Goal: Use online tool/utility: Utilize a website feature to perform a specific function

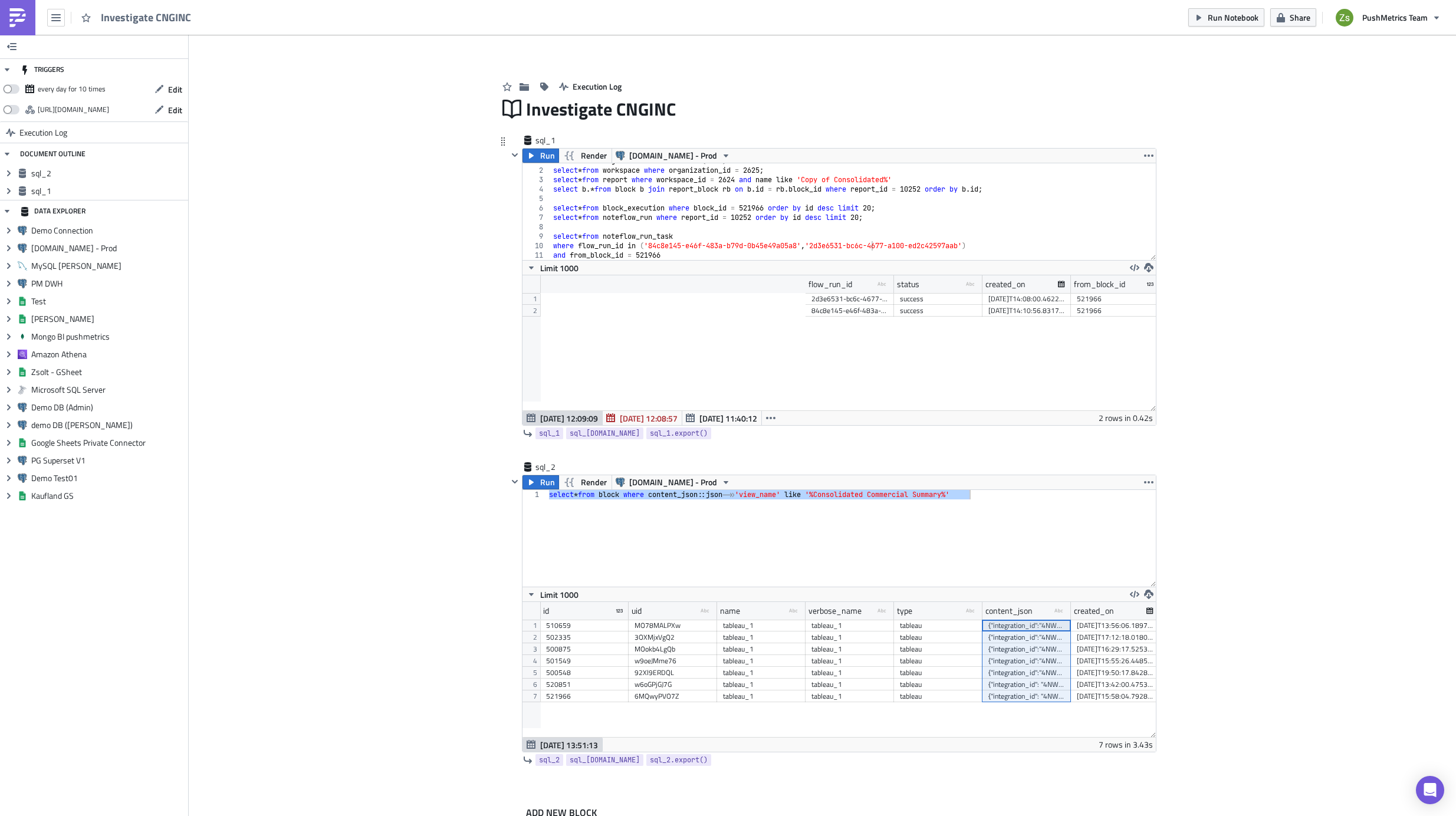
scroll to position [135, 633]
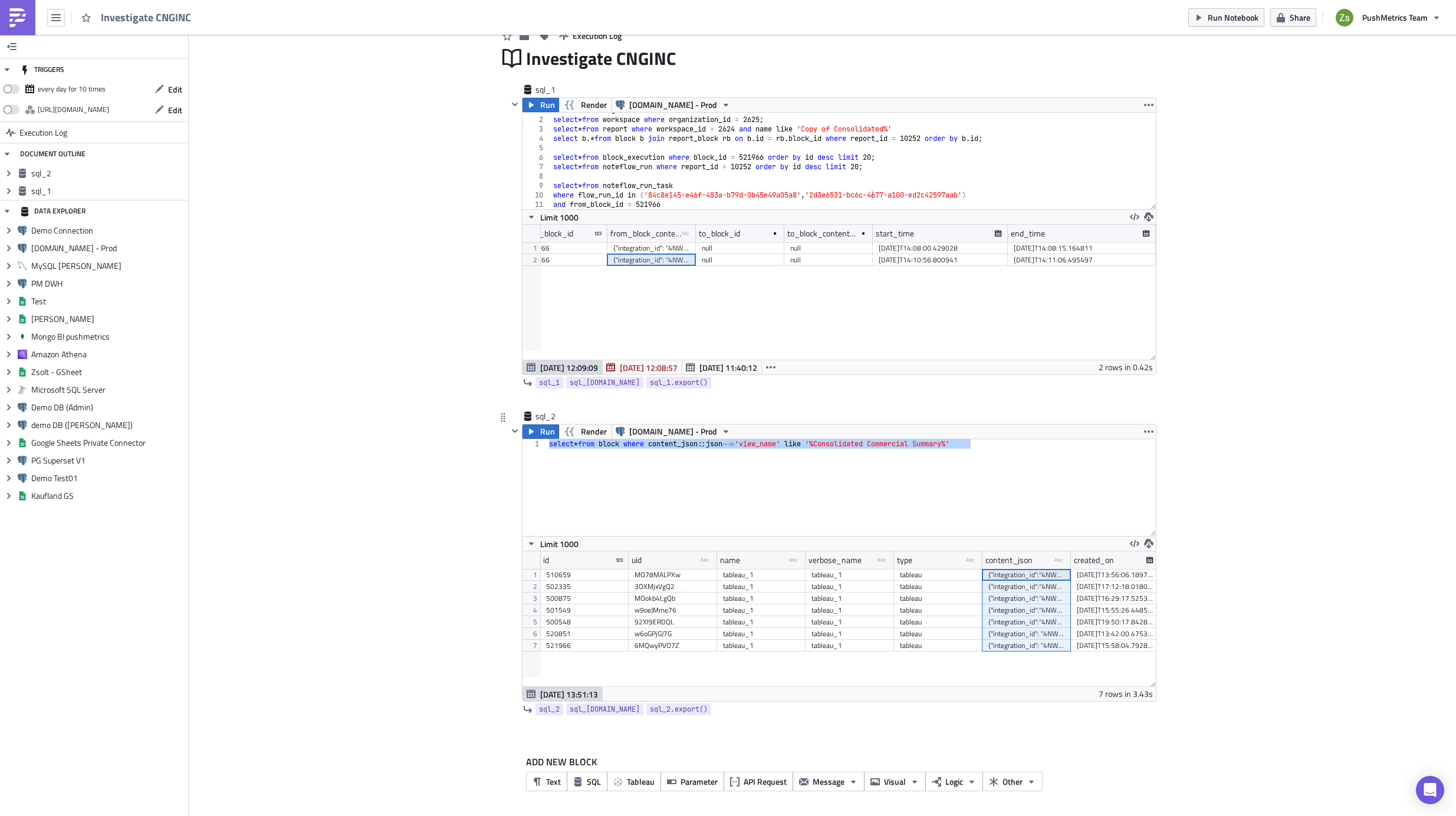
click at [837, 493] on div "select * from block where content_json :: json ->> 'view_name' like '%Consolida…" at bounding box center [851, 488] width 609 height 97
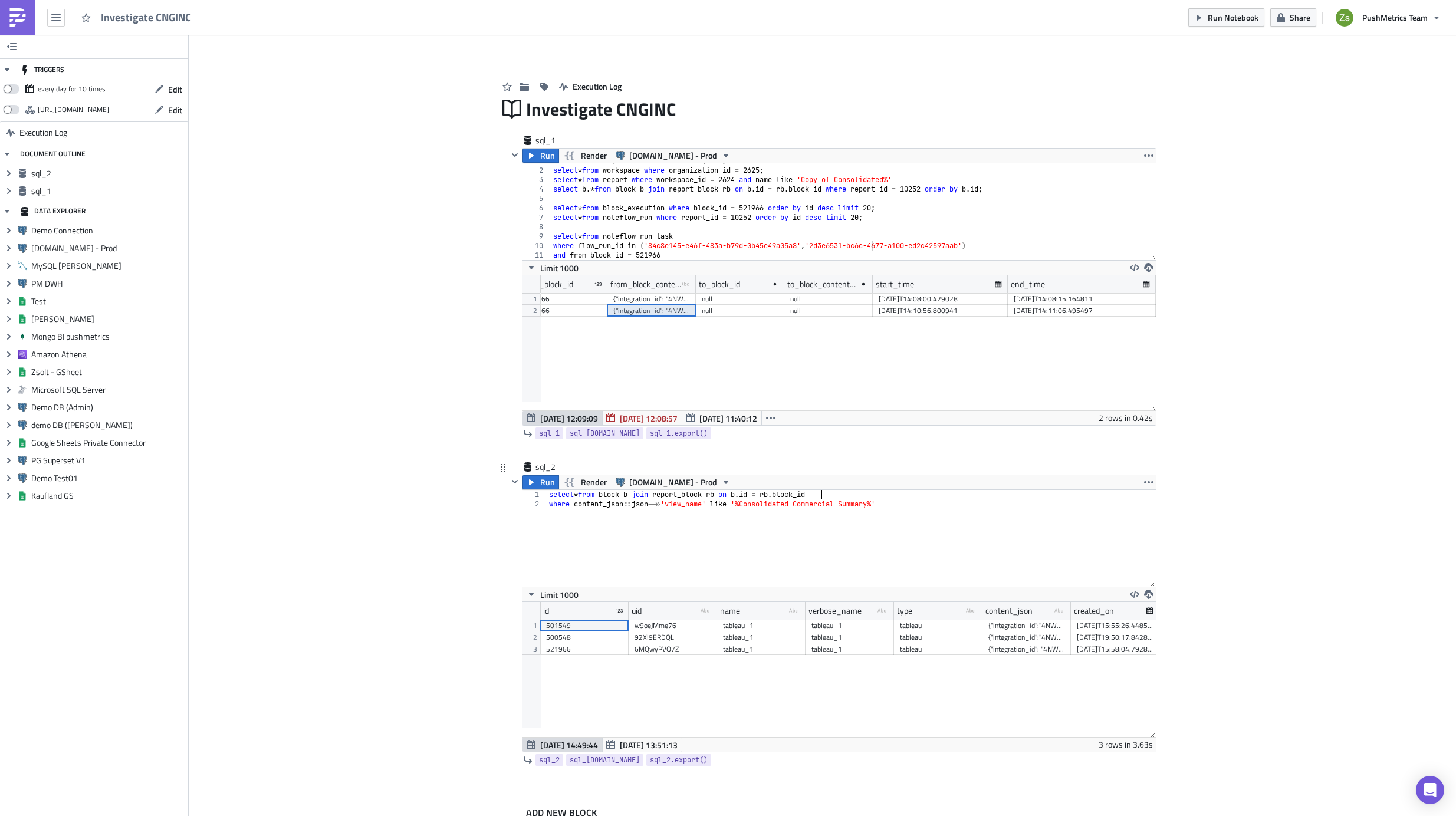
click at [572, 496] on div "select * from block b join report_block rb on b . id = rb . block_id where cont…" at bounding box center [851, 548] width 609 height 116
click at [822, 492] on div "select * from block b join report_block rb on b . id = rb . block_id where cont…" at bounding box center [851, 548] width 609 height 116
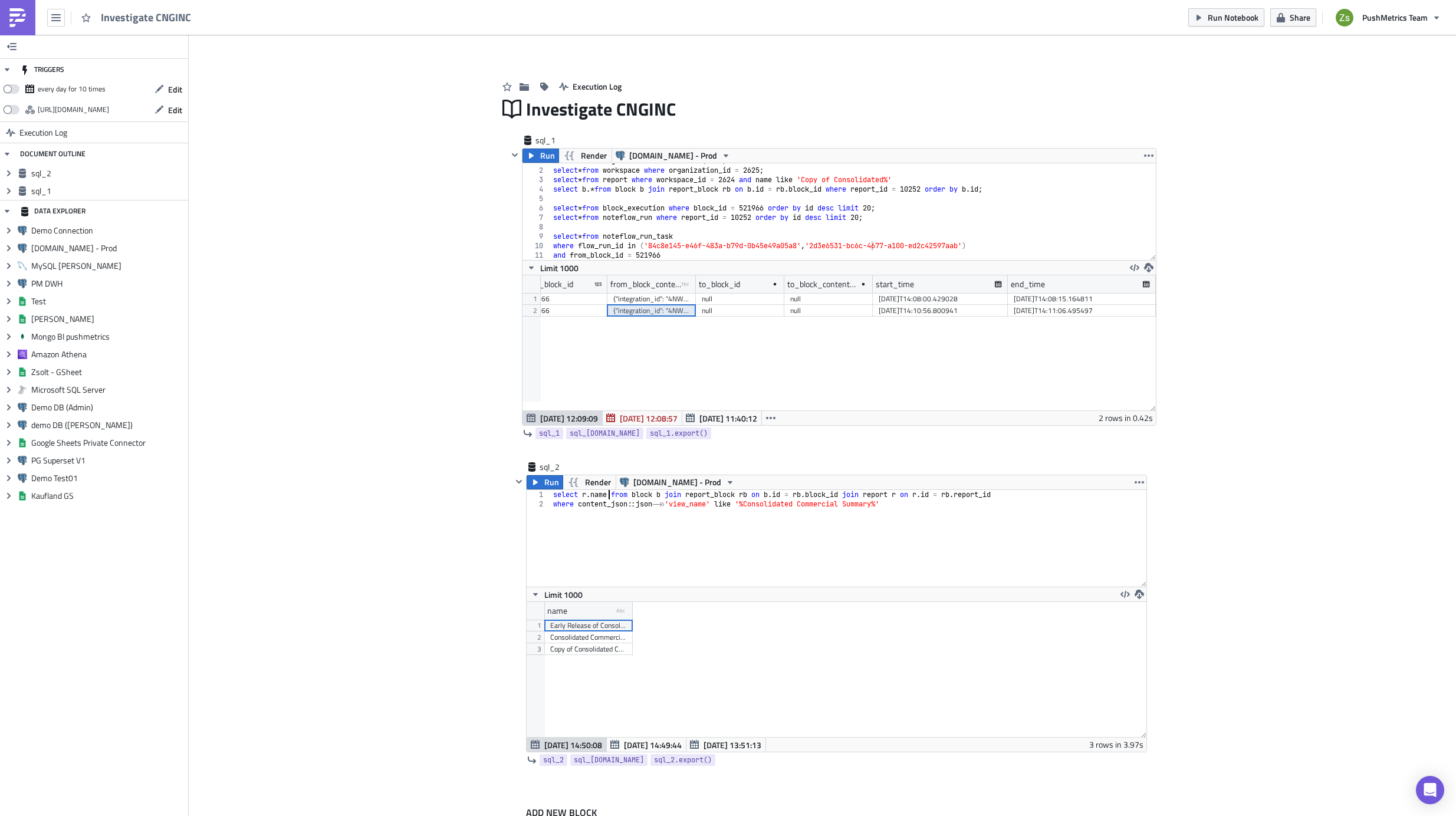
scroll to position [135, 619]
drag, startPoint x: 626, startPoint y: 609, endPoint x: 922, endPoint y: 633, distance: 297.0
click at [922, 633] on div "name type-text Created with Sketch. 1 2 3 Early Release of Consolidated Commerc…" at bounding box center [836, 669] width 620 height 135
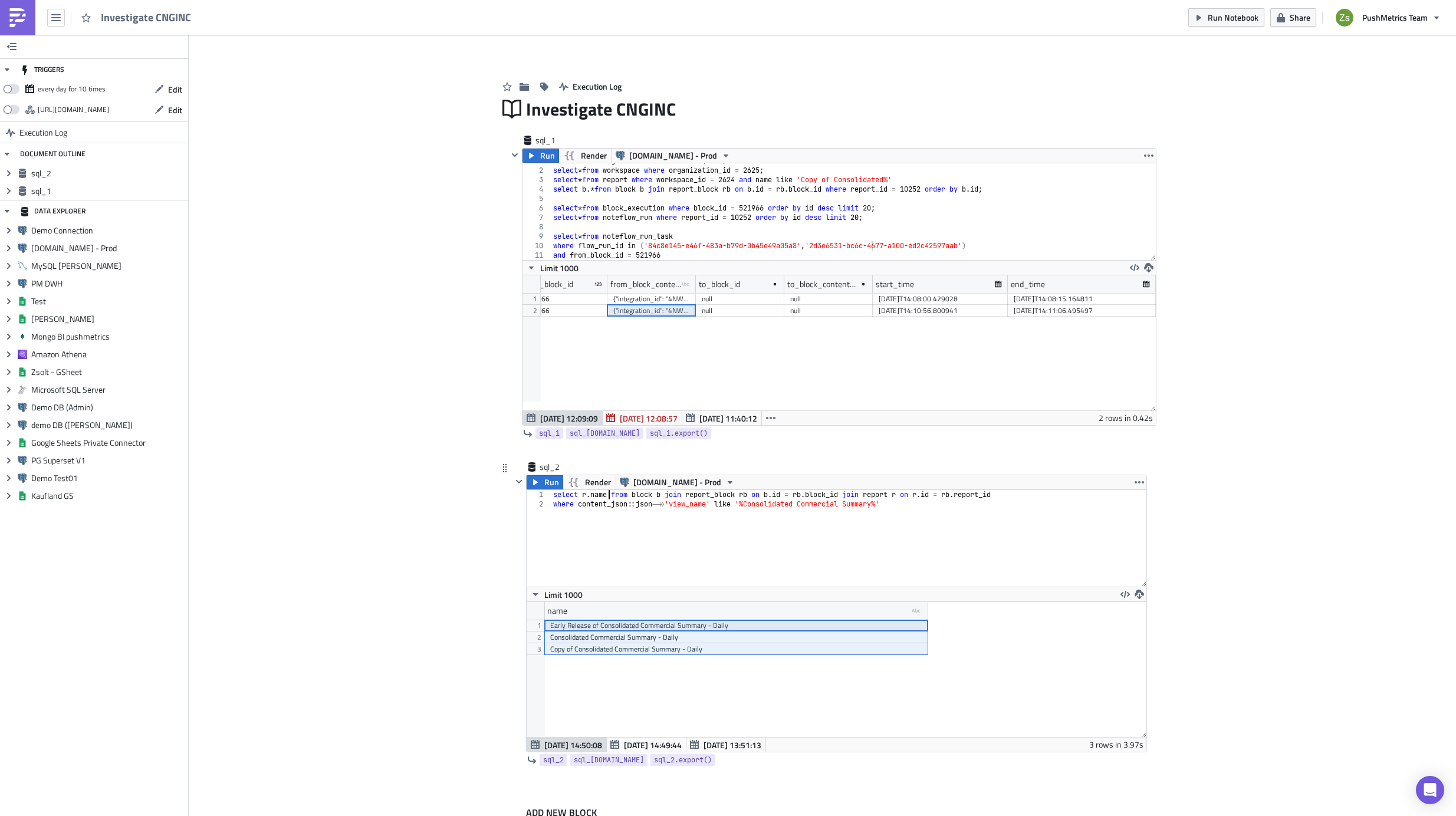
drag, startPoint x: 673, startPoint y: 627, endPoint x: 673, endPoint y: 652, distance: 25.0
click at [673, 620] on div "Early Release of Consolidated Commercial Summary - Daily Consolidated Commercia…" at bounding box center [736, 620] width 384 height 0
drag, startPoint x: 604, startPoint y: 493, endPoint x: 657, endPoint y: 555, distance: 81.6
click at [603, 493] on div "select r . name from block b join report_block rb on b . id = rb . block_id joi…" at bounding box center [849, 548] width 595 height 116
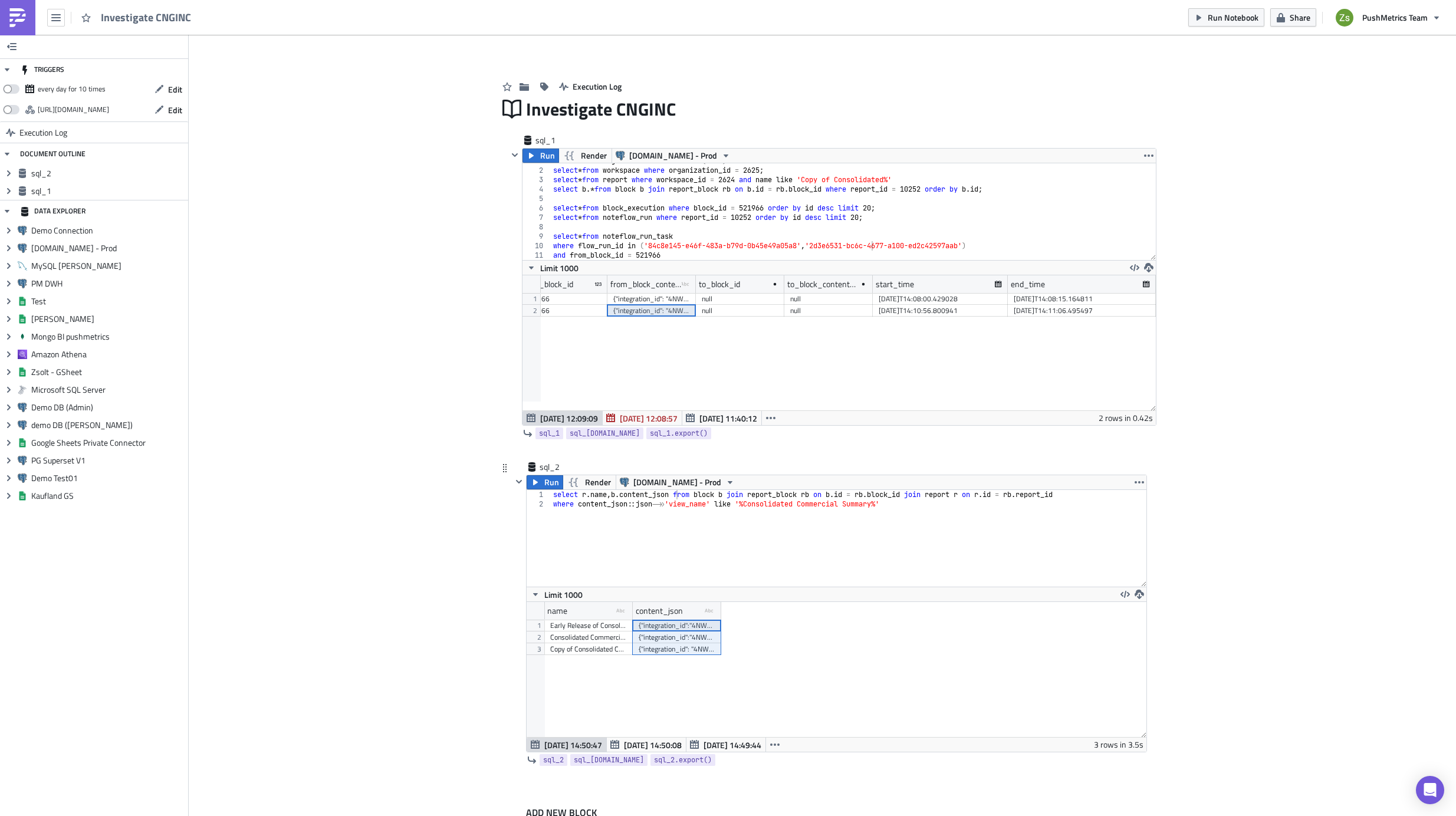
drag, startPoint x: 696, startPoint y: 626, endPoint x: 701, endPoint y: 654, distance: 28.4
click at [701, 620] on div "Early Release of Consolidated Commercial Summary - Daily {"integration_id":"4NW…" at bounding box center [633, 620] width 177 height 0
type textarea "where content_json::json->>'view_name' like '%Consolidated Commercial Summary%'"
click at [753, 575] on div "select r . name , b . content_json from block b join report_block rb on b . id …" at bounding box center [849, 548] width 595 height 116
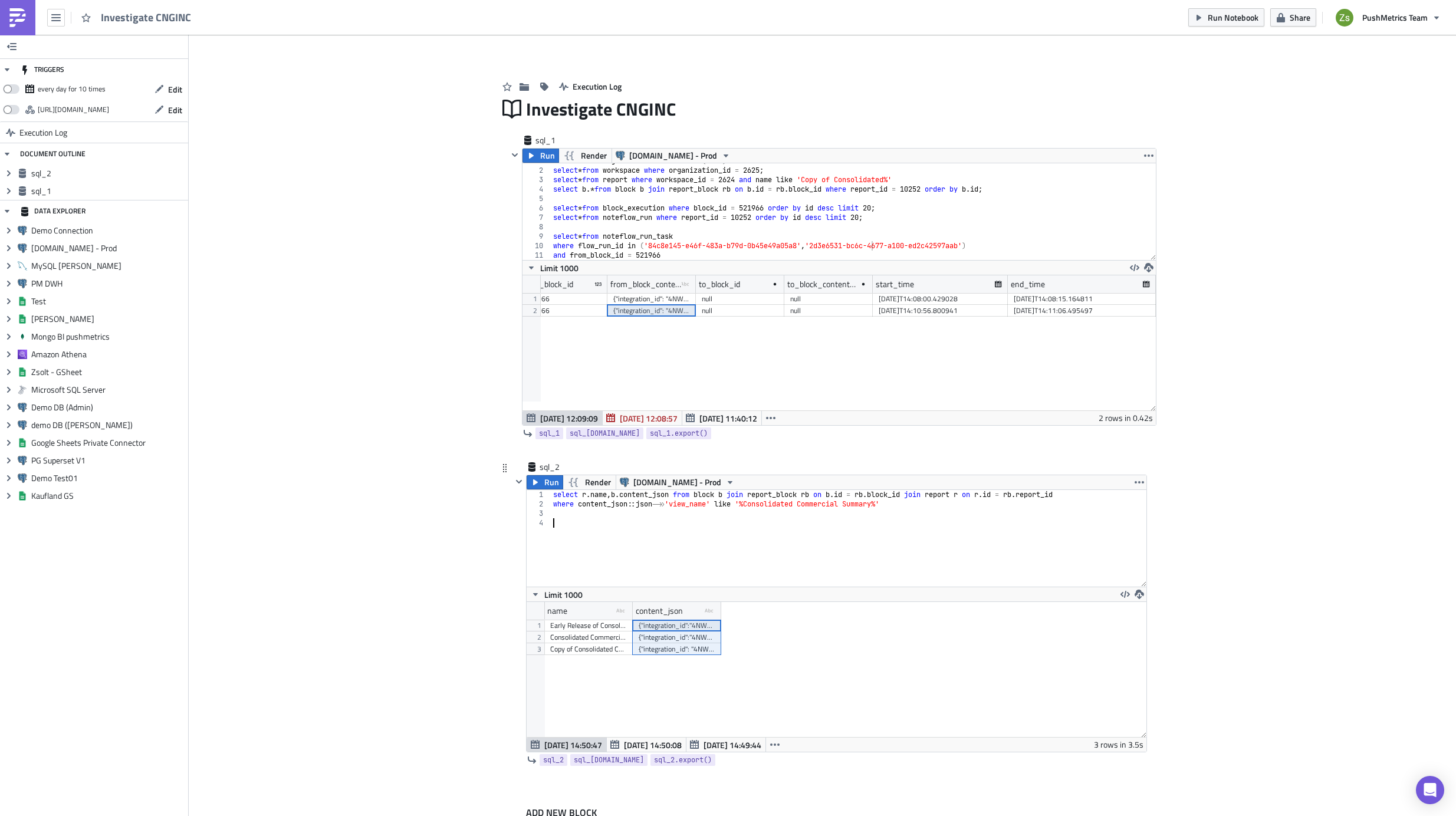
paste textarea
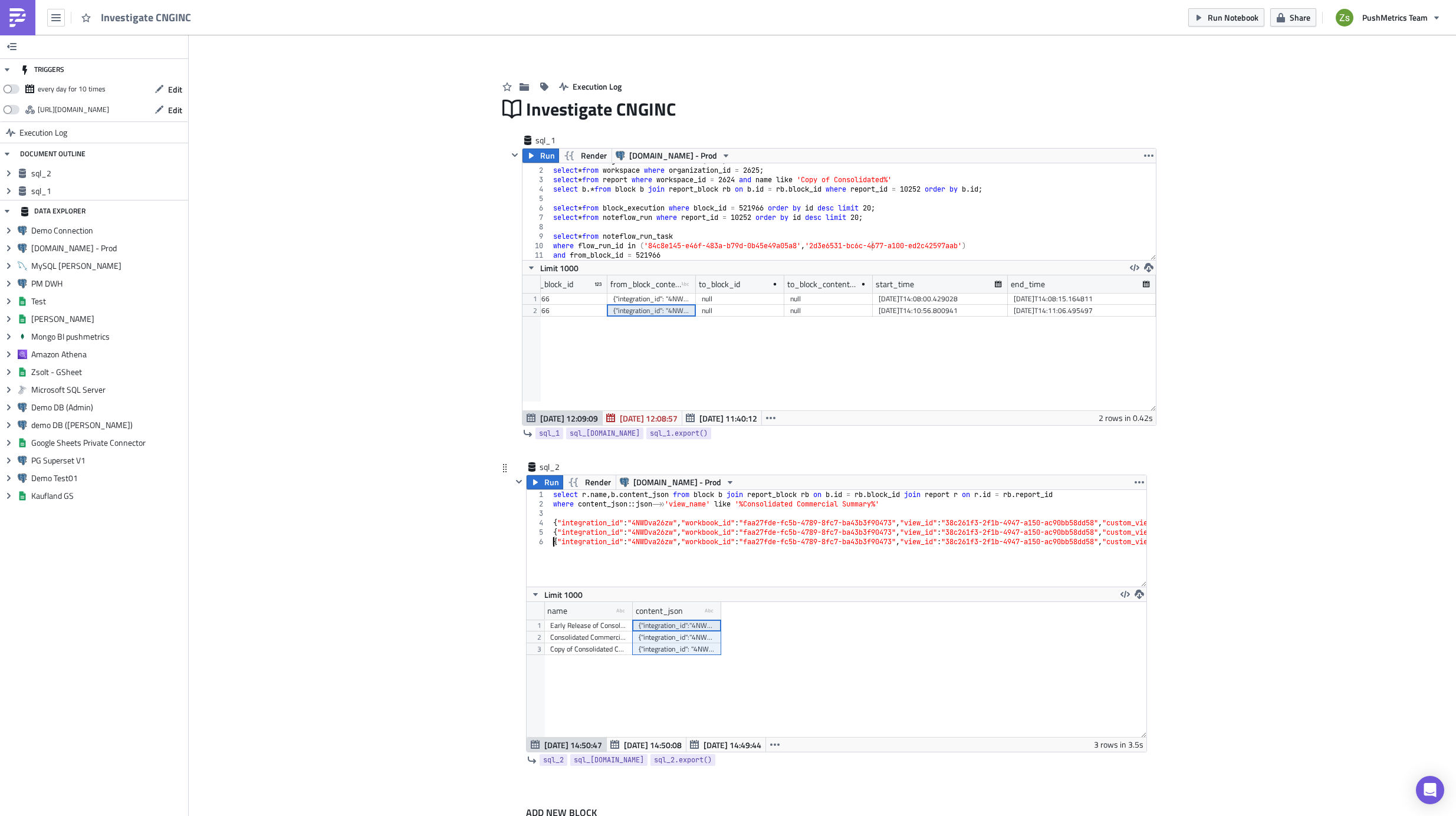
click at [680, 529] on div "select r . name , b . content_json from block b join report_block rb on b . id …" at bounding box center [1415, 543] width 1729 height 107
click at [914, 531] on div "select r . name , b . content_json from block b join report_block rb on b . id …" at bounding box center [1415, 543] width 1729 height 107
click at [912, 521] on div "select r . name , b . content_json from block b join report_block rb on b . id …" at bounding box center [1415, 543] width 1729 height 107
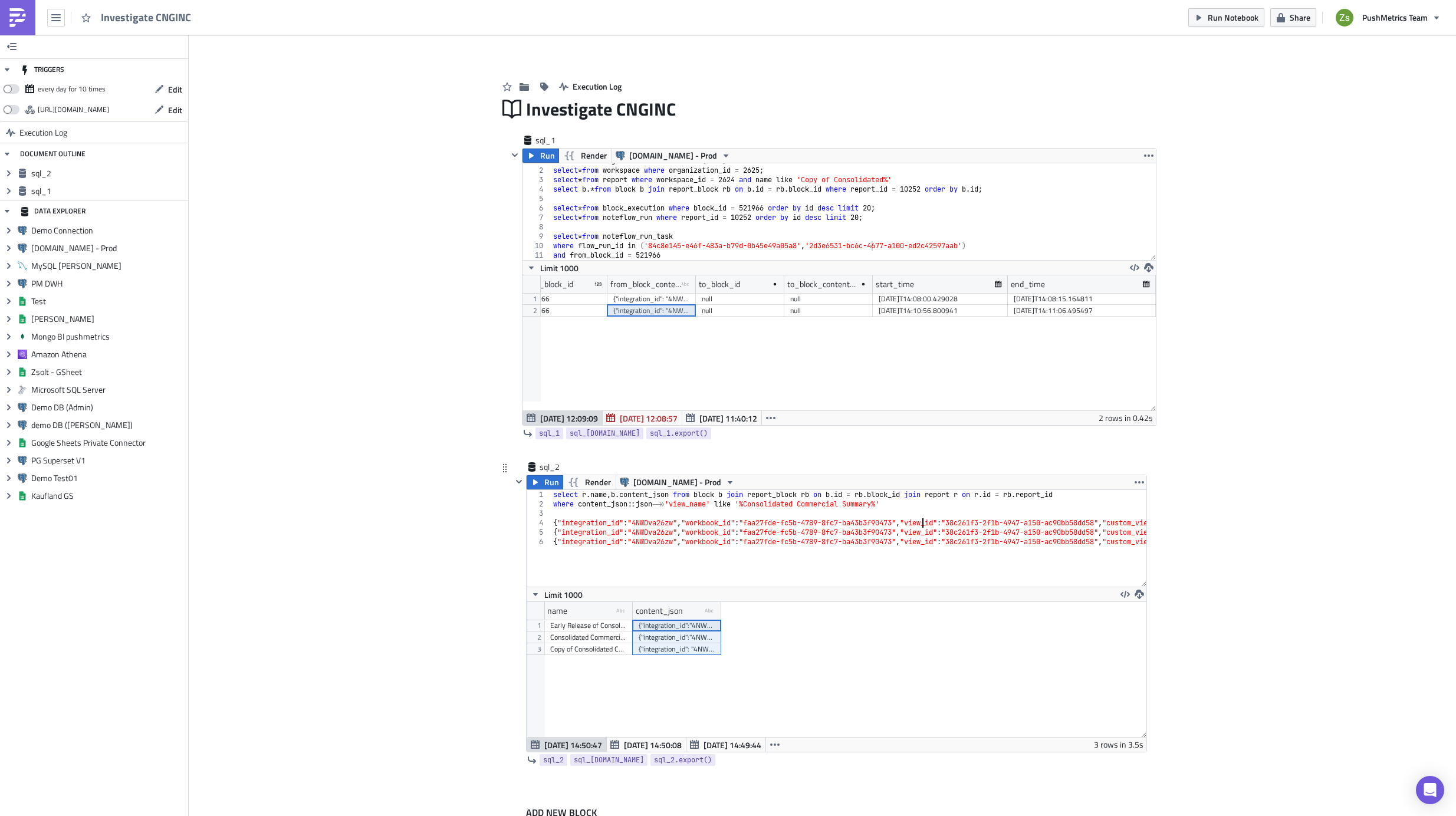
click at [748, 529] on div "select r . name , b . content_json from block b join report_block rb on b . id …" at bounding box center [1415, 543] width 1729 height 107
click at [747, 523] on div "select r . name , b . content_json from block b join report_block rb on b . id …" at bounding box center [1415, 543] width 1729 height 107
click at [650, 529] on div "select r . name , b . content_json from block b join report_block rb on b . id …" at bounding box center [1101, 543] width 1729 height 107
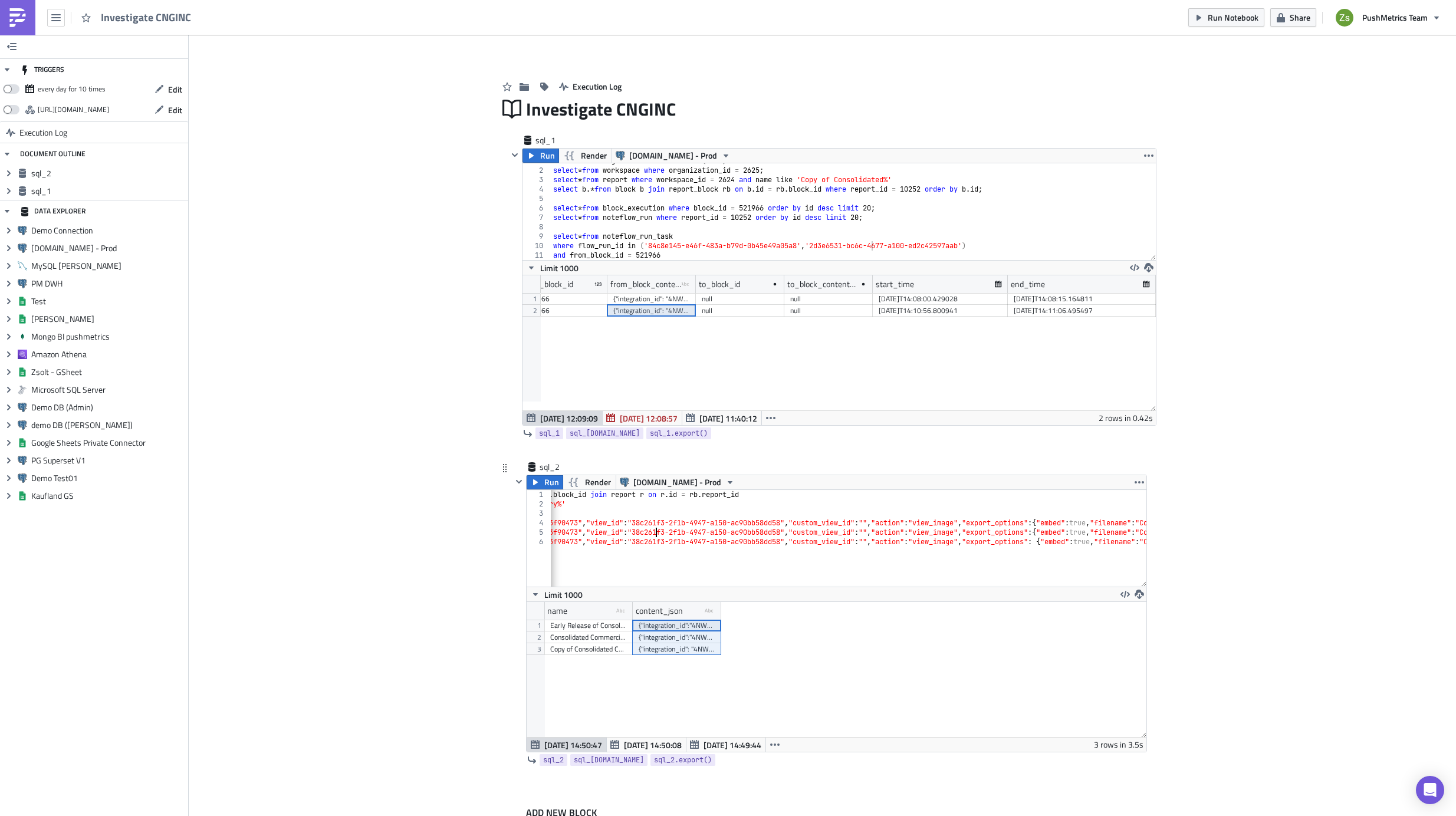
scroll to position [0, 35]
click at [650, 519] on div "select r . name , b . content_json from block b join report_block rb on b . id …" at bounding box center [1101, 543] width 1729 height 107
click at [860, 537] on div "select r . name , b . content_json from block b join report_block rb on b . id …" at bounding box center [1101, 543] width 1729 height 107
click at [1027, 533] on div "select r . name , b . content_json from block b join report_block rb on b . id …" at bounding box center [353, 543] width 1729 height 107
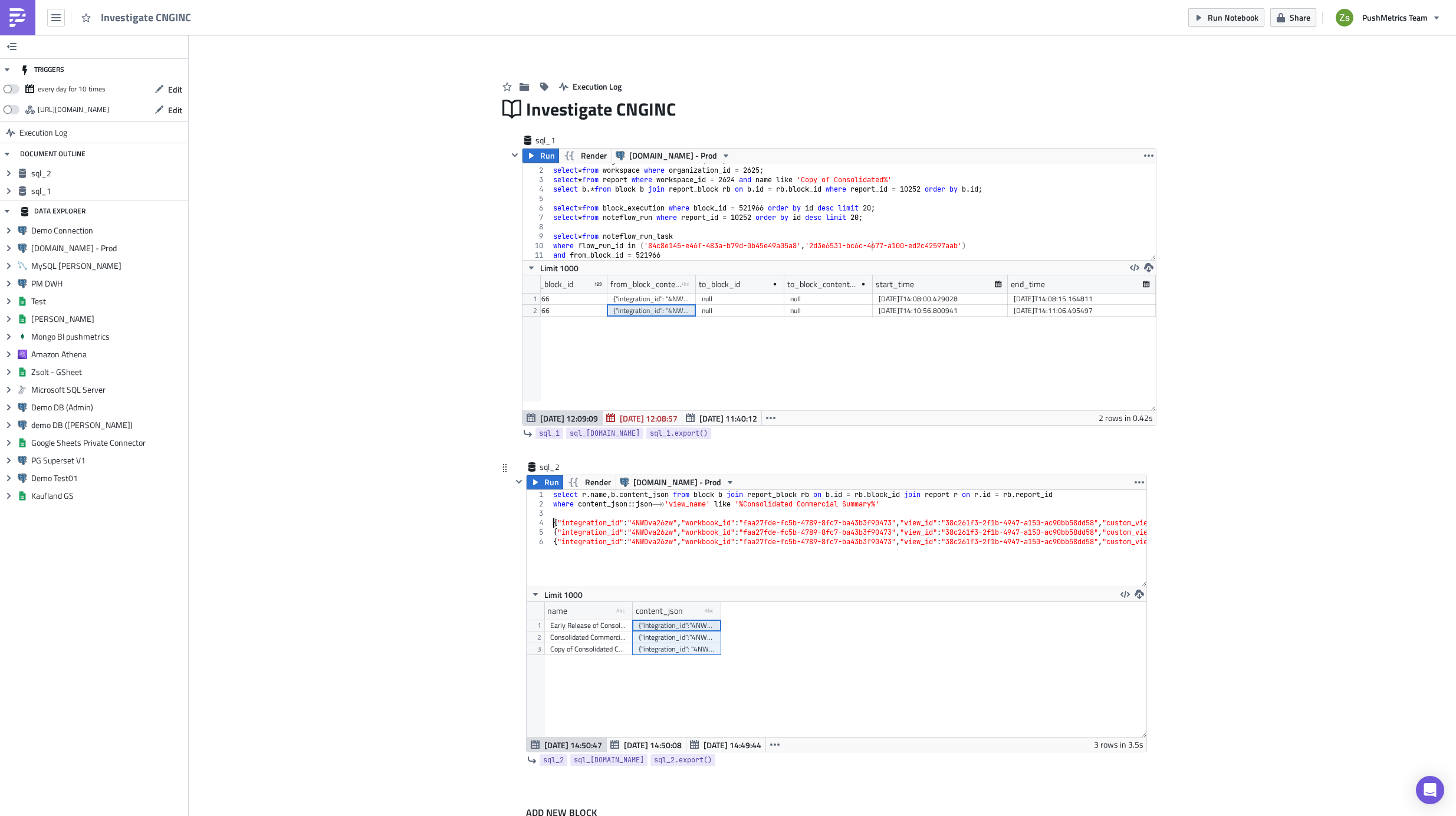
scroll to position [0, 0]
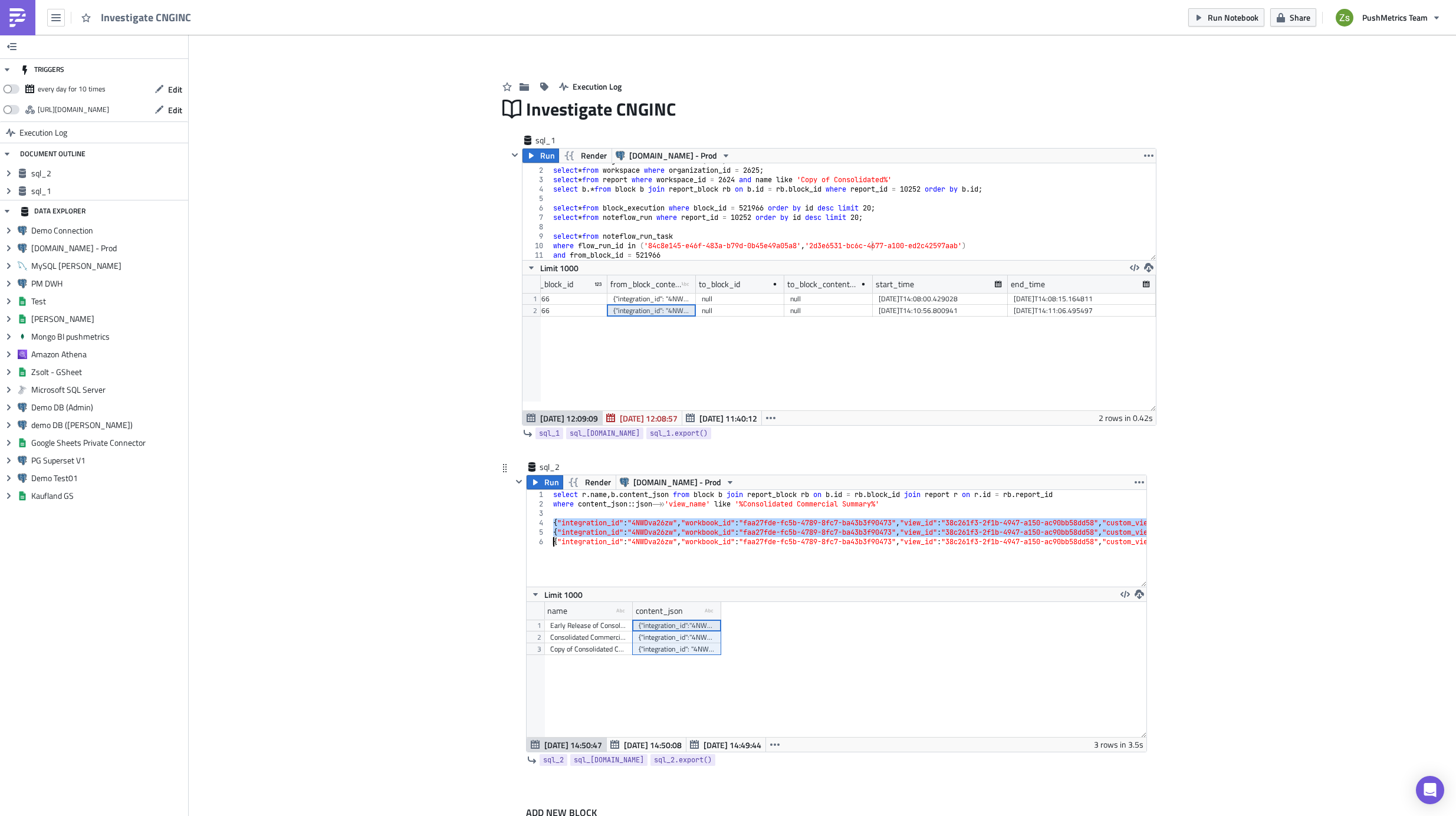
type textarea "{"integration_id": "4NWDva26zw", "workbook_id": "faa27fde-fc5b-4789-8fc7-ba43b3…"
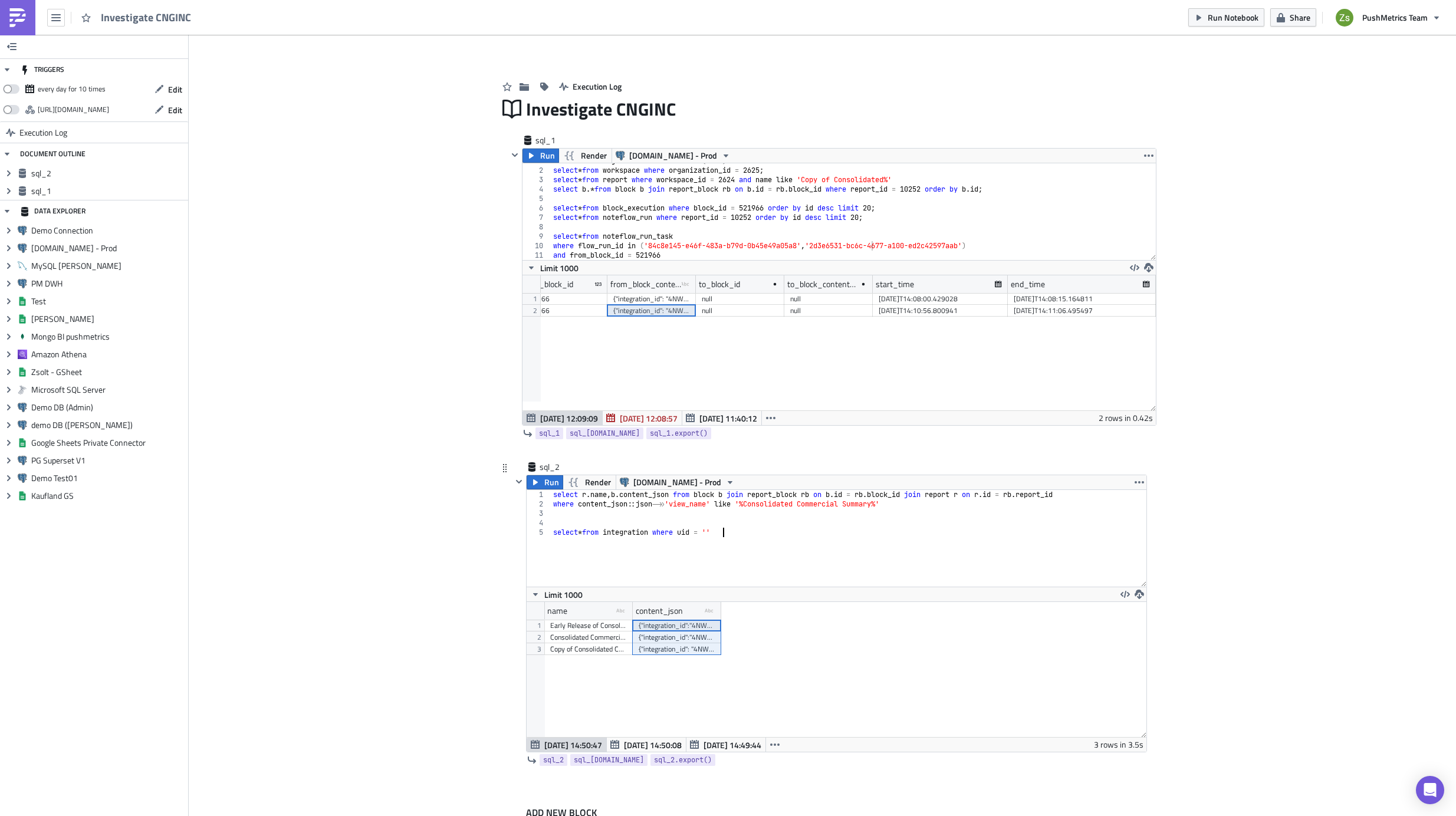
scroll to position [0, 14]
type textarea "select * from integration where uid = '';"
click at [701, 631] on div "{"integration_id":"4NWDva26zw","workbook_id":"faa27fde-fc5b-4789-8fc7-ba43b3f90…" at bounding box center [677, 637] width 77 height 12
click at [753, 557] on div "select r . name , b . content_json from block b join report_block rb on b . id …" at bounding box center [849, 548] width 595 height 116
paste textarea
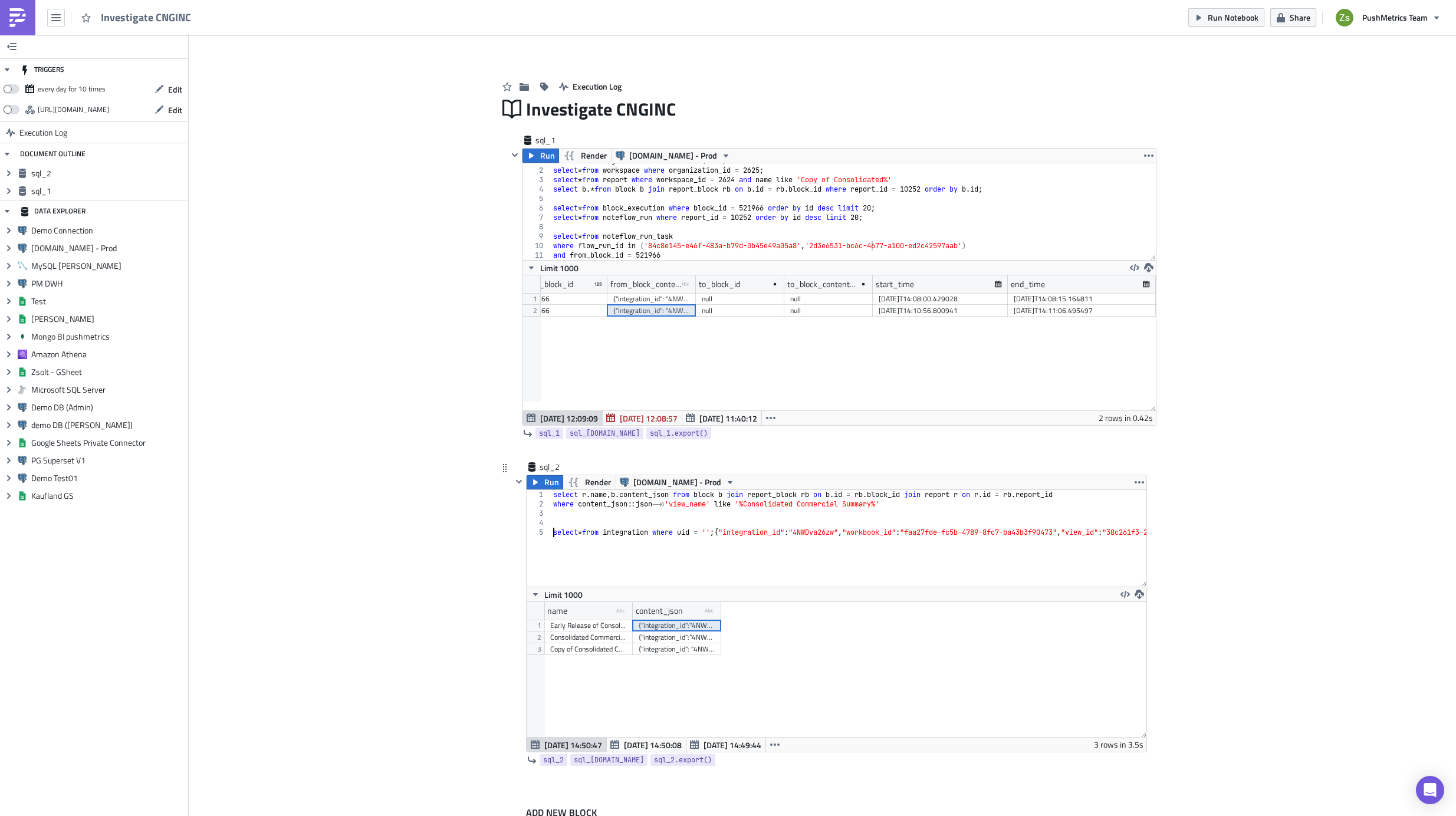
scroll to position [0, 0]
click at [825, 533] on div "select r . name , b . content_json from block b join report_block rb on b . id …" at bounding box center [1468, 543] width 1835 height 107
click at [714, 533] on div "select r . name , b . content_json from block b join report_block rb on b . id …" at bounding box center [849, 543] width 595 height 107
paste textarea "4NWDva26zw"
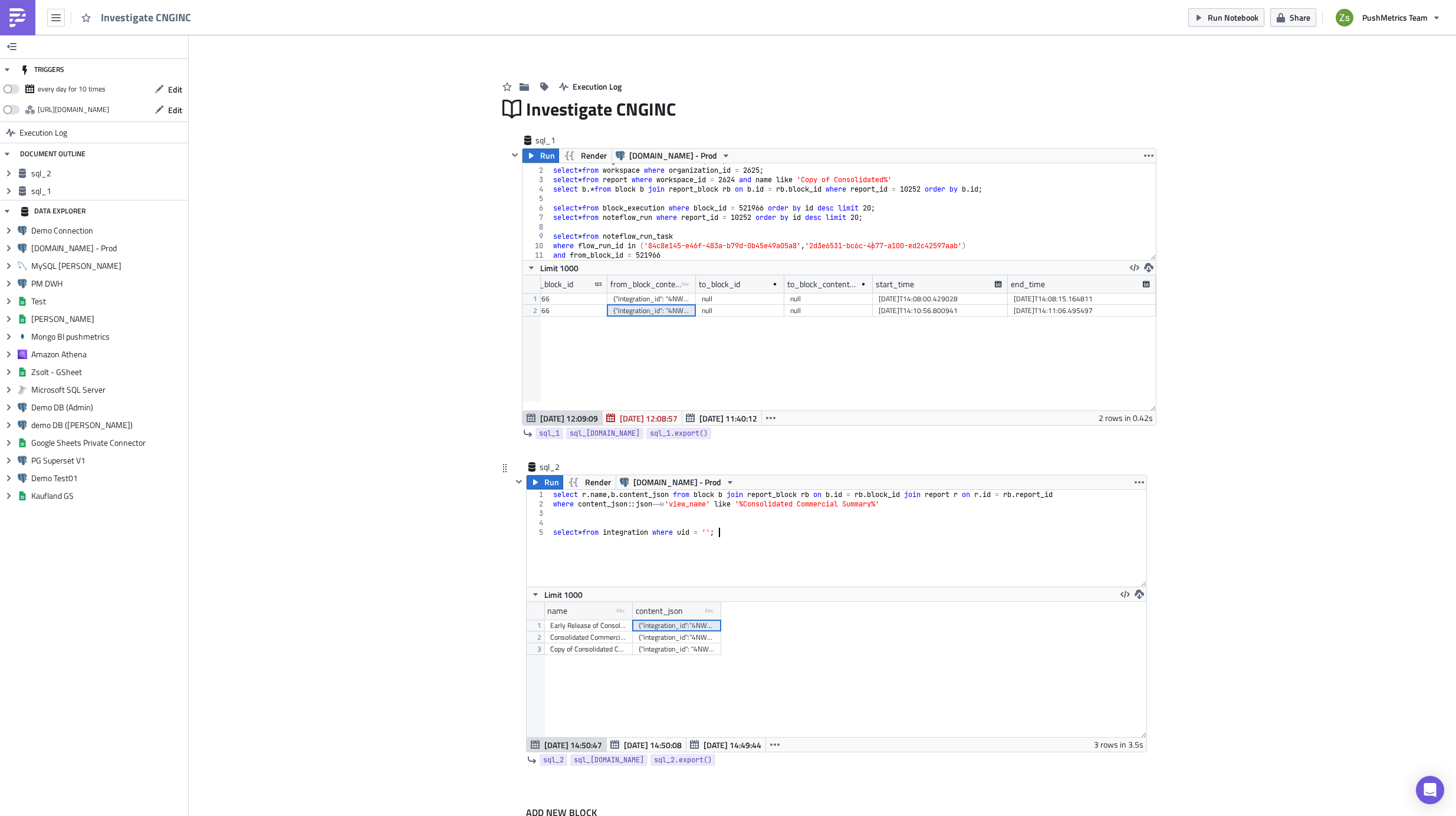
type textarea "select * from integration where uid = '4NWDva26zw';"
click at [741, 525] on div "select r . name , b . content_json from block b join report_block rb on b . id …" at bounding box center [849, 548] width 595 height 116
click at [739, 533] on div "select r . name , b . content_json from block b join report_block rb on b . id …" at bounding box center [849, 548] width 595 height 116
type textarea "select * from integration where uid = '4NWDva26zw';"
click at [739, 533] on div "select r . name , b . content_json from block b join report_block rb on b . id …" at bounding box center [849, 548] width 595 height 116
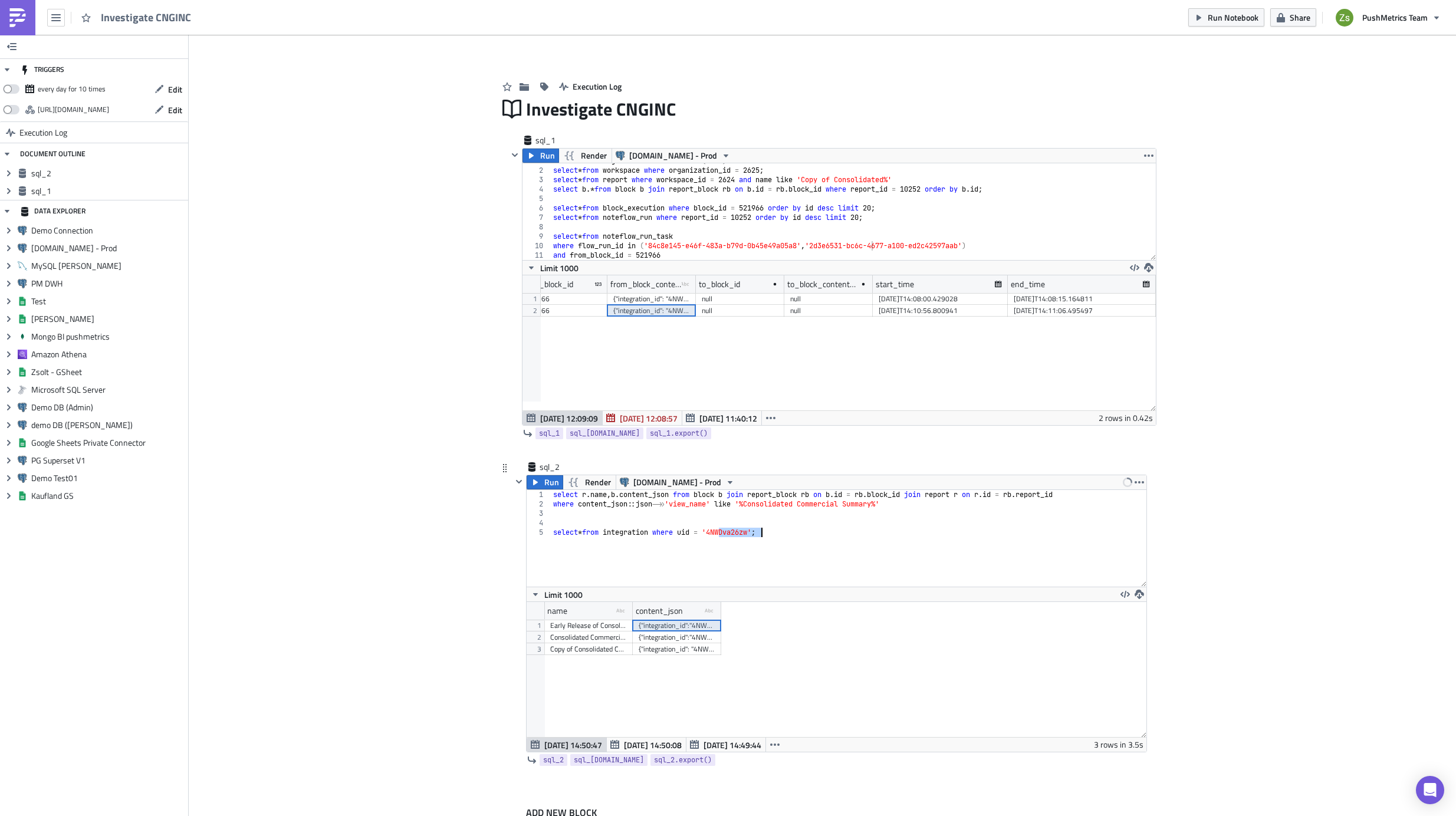
click at [739, 533] on div "select r . name , b . content_json from block b join report_block rb on b . id …" at bounding box center [849, 548] width 595 height 116
click at [551, 486] on span "Run" at bounding box center [552, 482] width 15 height 14
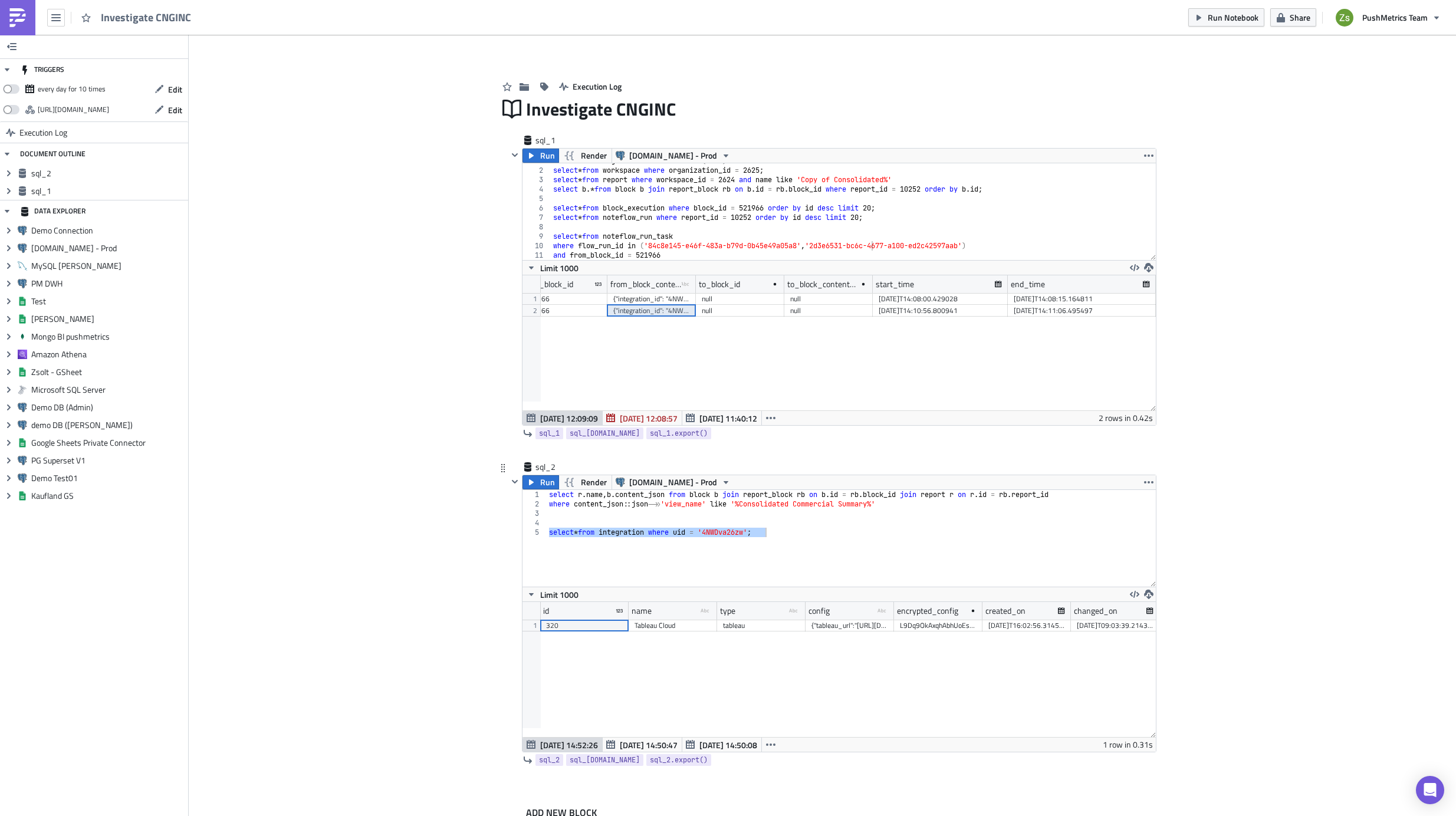
scroll to position [135, 633]
click at [840, 626] on div "{"tableau_url":"[URL][DOMAIN_NAME]","site_name":"cngtableauorg","pat_name":"Pus…" at bounding box center [849, 626] width 77 height 12
click at [841, 553] on div "select r . name , b . content_json from block b join report_block rb on b . id …" at bounding box center [851, 539] width 609 height 97
paste textarea "{"tableau_url":"[URL][DOMAIN_NAME]","site_name":"cngtableauorg","pat_name":"Pus…"
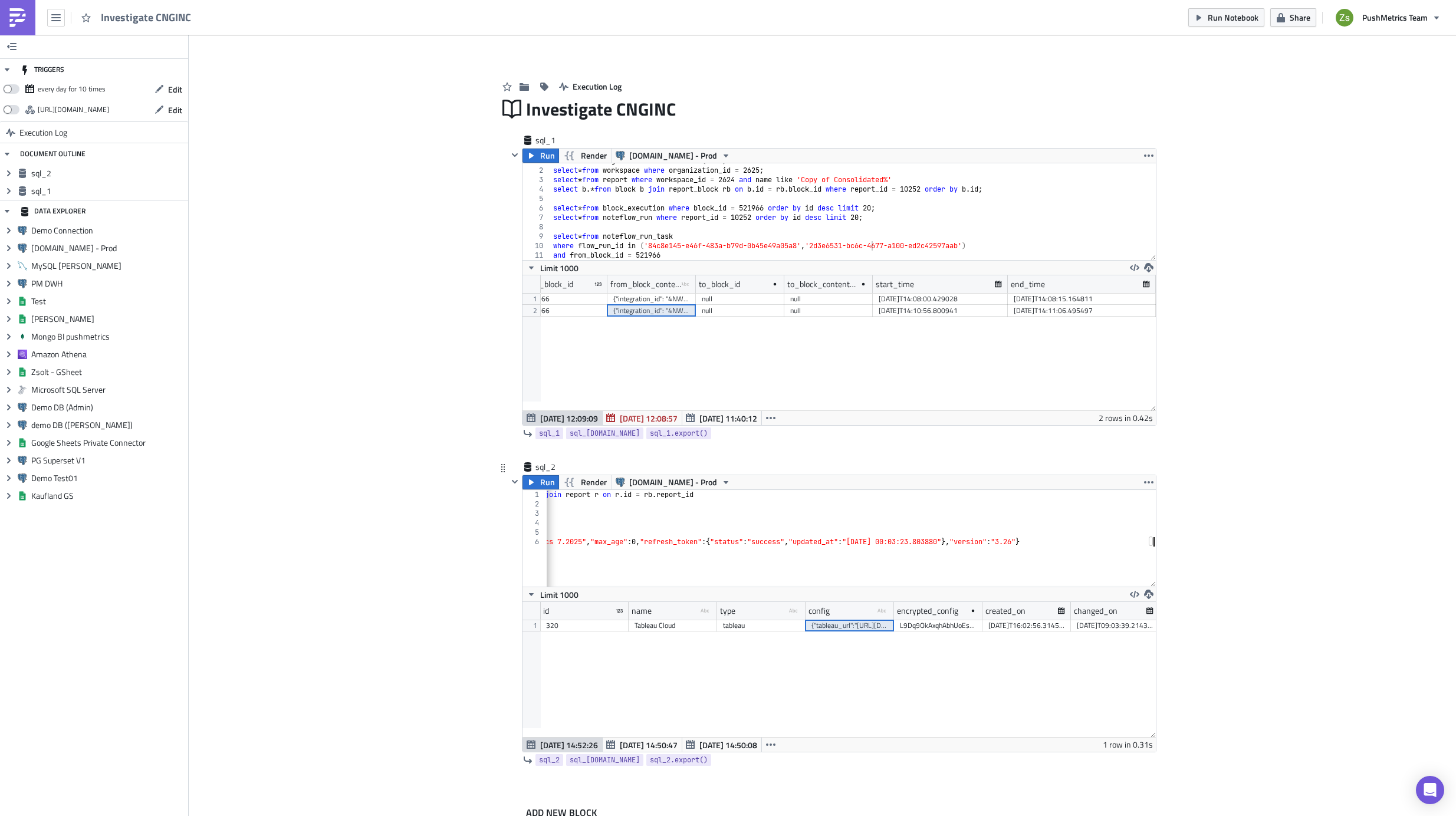
click at [794, 544] on div "select r . name , b . content_json from block b join report_block rb on b . id …" at bounding box center [674, 543] width 965 height 107
click at [966, 542] on div "select r . name , b . content_json from block b join report_block rb on b . id …" at bounding box center [935, 543] width 965 height 107
type textarea "{"tableau_url":"[URL][DOMAIN_NAME]","site_name":"cngtableauorg","pat_name":"Pus…"
